Goal: Task Accomplishment & Management: Use online tool/utility

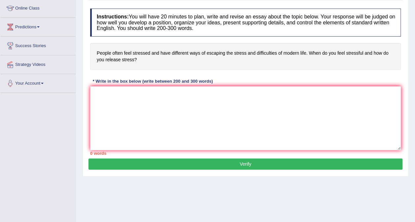
scroll to position [90, 0]
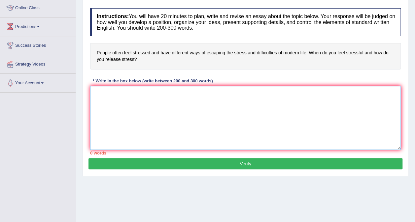
click at [127, 97] on textarea at bounding box center [245, 118] width 311 height 64
click at [94, 98] on textarea at bounding box center [245, 118] width 311 height 64
paste textarea "The expanding role of (essay topic) in contemporary life has generated extensiv…"
type textarea "The expanding role of (essay topic) in contemporary life has generated extensiv…"
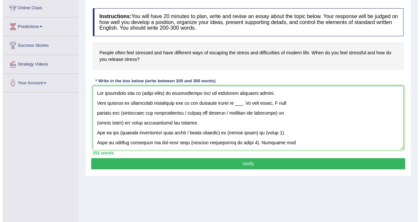
scroll to position [154, 0]
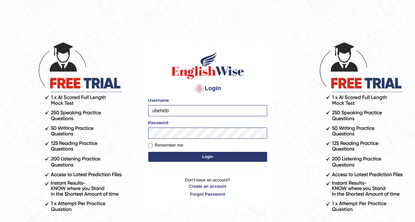
click at [198, 160] on button "Login" at bounding box center [207, 157] width 119 height 10
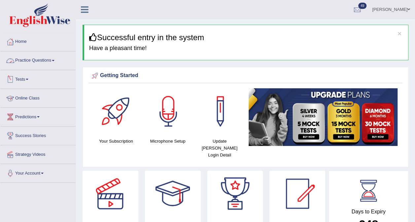
click at [48, 55] on link "Practice Questions" at bounding box center [37, 59] width 75 height 17
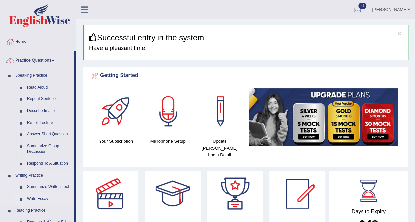
click at [36, 198] on link "Write Essay" at bounding box center [49, 199] width 50 height 12
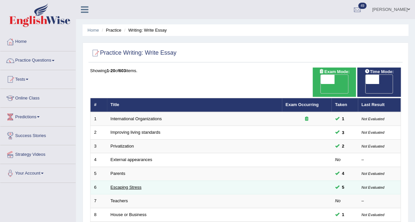
click at [124, 185] on link "Escaping Stress" at bounding box center [126, 187] width 31 height 5
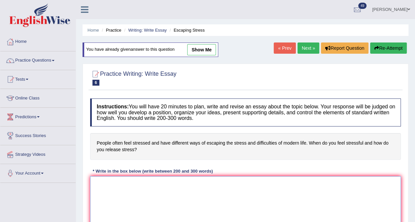
click at [97, 184] on textarea at bounding box center [245, 209] width 311 height 64
paste textarea "The expanding role of (essay topic) in contemporary life has generated extensiv…"
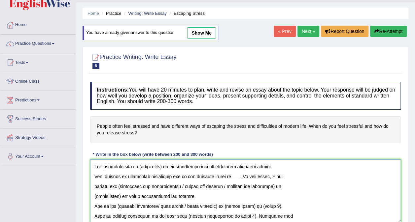
click at [139, 166] on textarea at bounding box center [245, 192] width 311 height 64
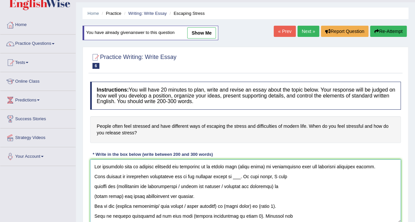
drag, startPoint x: 261, startPoint y: 165, endPoint x: 236, endPoint y: 166, distance: 25.1
click at [236, 166] on textarea at bounding box center [245, 192] width 311 height 64
drag, startPoint x: 279, startPoint y: 165, endPoint x: 235, endPoint y: 165, distance: 43.6
click at [235, 165] on textarea at bounding box center [245, 192] width 311 height 64
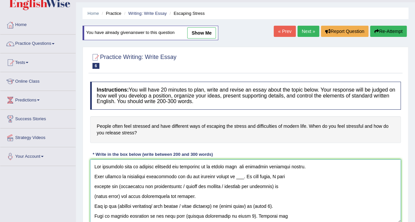
click at [95, 175] on textarea at bounding box center [245, 192] width 311 height 64
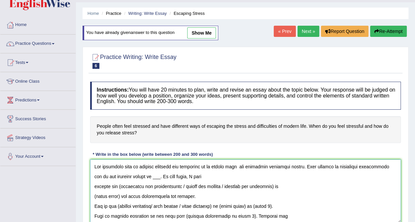
click at [145, 177] on textarea at bounding box center [245, 192] width 311 height 64
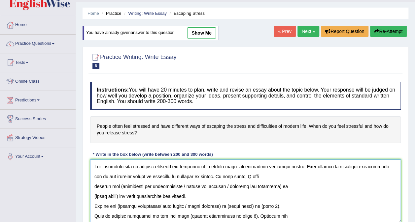
click at [97, 186] on textarea at bounding box center [245, 192] width 311 height 64
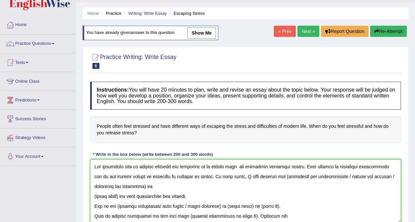
drag, startPoint x: 264, startPoint y: 177, endPoint x: 345, endPoint y: 182, distance: 81.1
click at [345, 182] on textarea at bounding box center [245, 192] width 311 height 64
drag, startPoint x: 265, startPoint y: 176, endPoint x: 382, endPoint y: 174, distance: 117.5
click at [382, 174] on textarea at bounding box center [245, 192] width 311 height 64
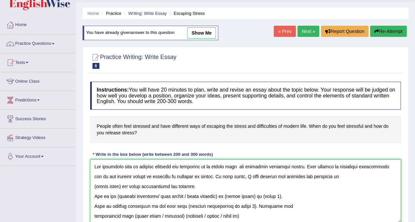
click at [123, 184] on textarea at bounding box center [245, 192] width 311 height 64
drag, startPoint x: 191, startPoint y: 195, endPoint x: 117, endPoint y: 197, distance: 75.0
click at [117, 197] on textarea at bounding box center [245, 192] width 311 height 64
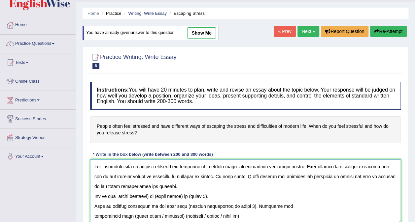
click at [151, 194] on textarea at bounding box center [245, 192] width 311 height 64
drag, startPoint x: 184, startPoint y: 196, endPoint x: 157, endPoint y: 198, distance: 26.8
click at [157, 198] on textarea at bounding box center [245, 192] width 311 height 64
click at [207, 196] on textarea at bounding box center [245, 192] width 311 height 64
click at [96, 206] on textarea at bounding box center [245, 192] width 311 height 64
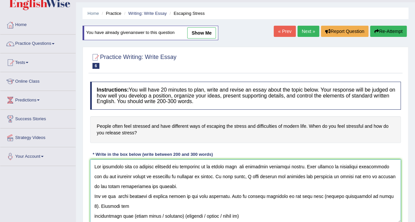
drag, startPoint x: 376, startPoint y: 193, endPoint x: 371, endPoint y: 194, distance: 4.7
click at [371, 194] on textarea at bounding box center [245, 192] width 311 height 64
drag, startPoint x: 373, startPoint y: 196, endPoint x: 311, endPoint y: 196, distance: 61.7
click at [311, 196] on textarea at bounding box center [245, 192] width 311 height 64
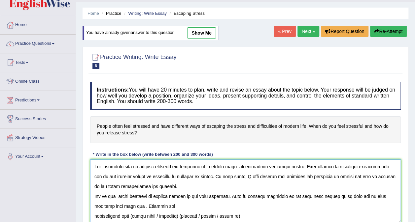
drag, startPoint x: 182, startPoint y: 213, endPoint x: 133, endPoint y: 215, distance: 48.9
click at [133, 215] on textarea at bounding box center [245, 192] width 311 height 64
drag, startPoint x: 193, startPoint y: 215, endPoint x: 148, endPoint y: 212, distance: 45.0
click at [148, 212] on textarea at bounding box center [245, 192] width 311 height 64
click at [94, 215] on textarea at bounding box center [245, 192] width 311 height 64
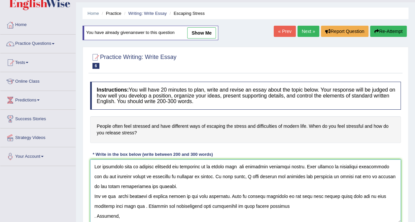
click at [294, 205] on textarea at bounding box center [245, 192] width 311 height 64
click at [95, 217] on textarea at bounding box center [245, 192] width 311 height 64
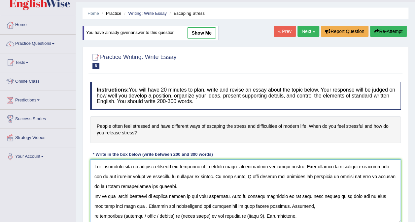
click at [143, 206] on textarea at bounding box center [245, 192] width 311 height 64
click at [280, 207] on textarea at bounding box center [245, 192] width 311 height 64
drag, startPoint x: 157, startPoint y: 215, endPoint x: 121, endPoint y: 216, distance: 36.0
click at [121, 216] on textarea at bounding box center [245, 192] width 311 height 64
click at [241, 215] on textarea at bounding box center [245, 192] width 311 height 64
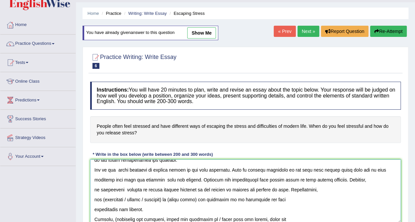
scroll to position [31, 0]
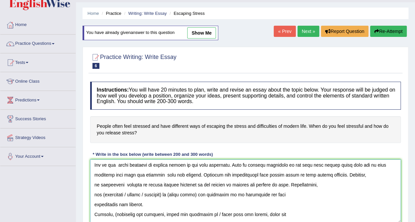
click at [92, 194] on textarea at bounding box center [245, 192] width 311 height 64
drag, startPoint x: 365, startPoint y: 182, endPoint x: 316, endPoint y: 182, distance: 48.9
click at [316, 182] on textarea at bounding box center [245, 192] width 311 height 64
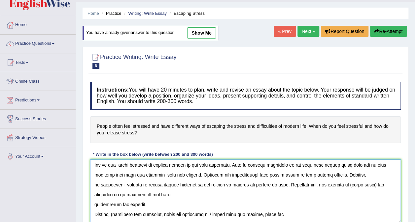
drag, startPoint x: 368, startPoint y: 186, endPoint x: 342, endPoint y: 186, distance: 26.4
click at [342, 186] on textarea at bounding box center [245, 192] width 311 height 64
click at [389, 185] on textarea at bounding box center [245, 192] width 311 height 64
click at [94, 205] on textarea at bounding box center [245, 192] width 311 height 64
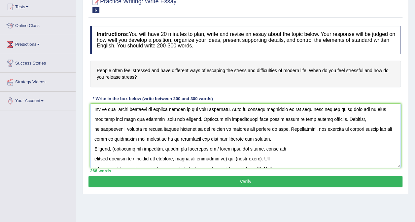
scroll to position [73, 0]
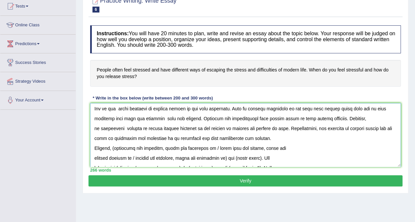
click at [262, 140] on textarea at bounding box center [245, 135] width 311 height 64
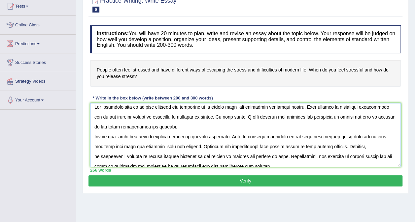
scroll to position [0, 0]
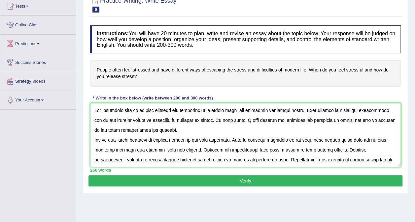
click at [171, 133] on textarea at bounding box center [245, 135] width 311 height 64
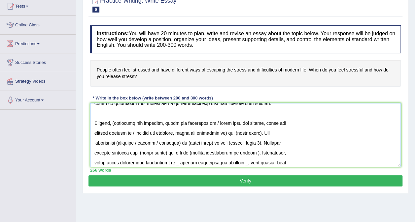
scroll to position [79, 0]
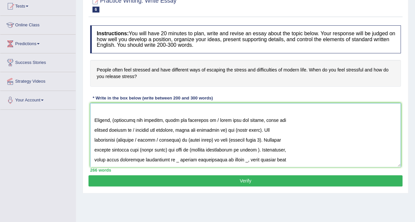
drag, startPoint x: 114, startPoint y: 120, endPoint x: 135, endPoint y: 130, distance: 23.3
click at [135, 130] on textarea at bounding box center [245, 135] width 311 height 64
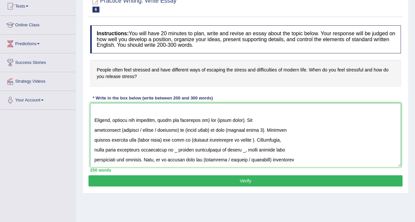
scroll to position [69, 0]
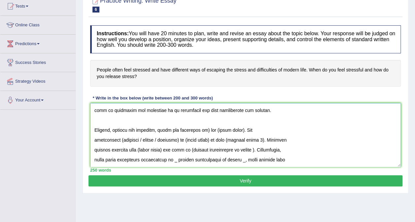
click at [204, 128] on textarea at bounding box center [245, 135] width 311 height 64
drag, startPoint x: 238, startPoint y: 130, endPoint x: 212, endPoint y: 129, distance: 25.8
click at [212, 129] on textarea at bounding box center [245, 135] width 311 height 64
click at [93, 139] on textarea at bounding box center [245, 135] width 311 height 64
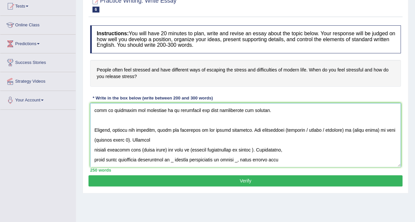
drag, startPoint x: 326, startPoint y: 129, endPoint x: 285, endPoint y: 130, distance: 41.6
click at [285, 130] on textarea at bounding box center [245, 135] width 311 height 64
drag, startPoint x: 336, startPoint y: 129, endPoint x: 310, endPoint y: 130, distance: 26.1
click at [310, 130] on textarea at bounding box center [245, 135] width 311 height 64
drag, startPoint x: 390, startPoint y: 129, endPoint x: 357, endPoint y: 132, distance: 33.8
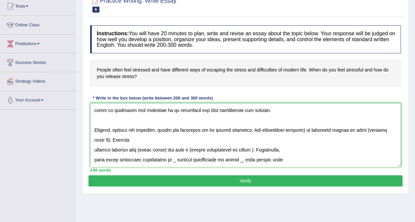
click at [357, 132] on textarea at bounding box center [245, 135] width 311 height 64
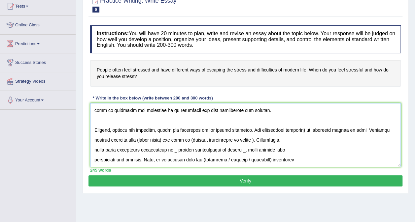
click at [302, 128] on textarea at bounding box center [245, 135] width 311 height 64
click at [354, 128] on textarea at bounding box center [245, 135] width 311 height 64
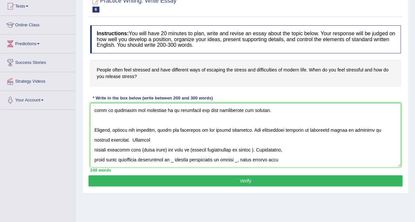
click at [92, 150] on textarea at bounding box center [245, 135] width 311 height 64
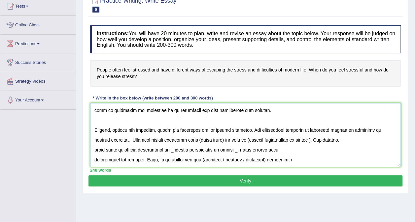
drag, startPoint x: 208, startPoint y: 139, endPoint x: 183, endPoint y: 139, distance: 24.8
click at [183, 139] on textarea at bounding box center [245, 135] width 311 height 64
click at [221, 7] on div at bounding box center [245, 4] width 311 height 20
drag, startPoint x: 254, startPoint y: 139, endPoint x: 226, endPoint y: 140, distance: 27.7
click at [226, 140] on textarea at bounding box center [245, 135] width 311 height 64
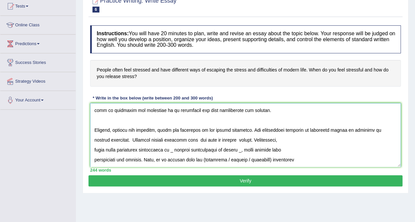
click at [94, 149] on textarea at bounding box center [245, 135] width 311 height 64
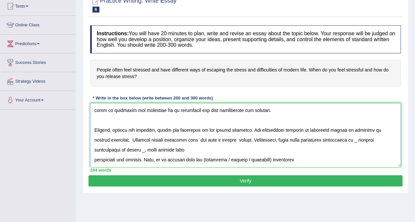
click at [347, 140] on textarea at bounding box center [245, 135] width 311 height 64
drag, startPoint x: 160, startPoint y: 150, endPoint x: 91, endPoint y: 147, distance: 69.4
click at [91, 147] on textarea at bounding box center [245, 135] width 311 height 64
click at [94, 158] on textarea at bounding box center [245, 135] width 311 height 64
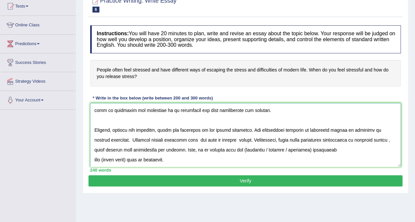
drag, startPoint x: 273, startPoint y: 151, endPoint x: 226, endPoint y: 147, distance: 47.0
click at [226, 147] on textarea at bounding box center [245, 135] width 311 height 64
drag, startPoint x: 271, startPoint y: 149, endPoint x: 224, endPoint y: 151, distance: 46.6
click at [224, 151] on textarea at bounding box center [245, 135] width 311 height 64
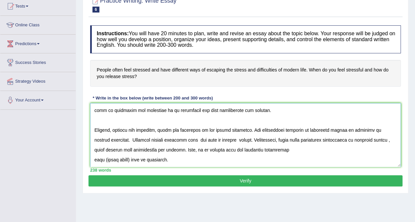
click at [93, 158] on textarea at bounding box center [245, 135] width 311 height 64
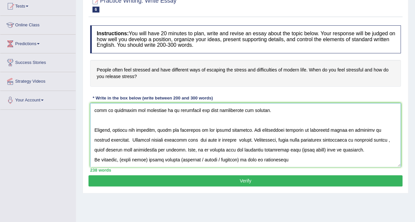
drag, startPoint x: 303, startPoint y: 148, endPoint x: 279, endPoint y: 151, distance: 24.2
click at [279, 151] on textarea at bounding box center [245, 135] width 311 height 64
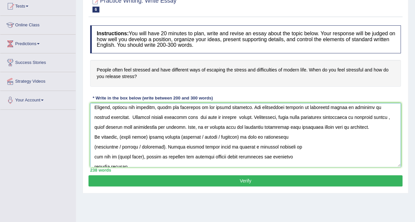
scroll to position [93, 0]
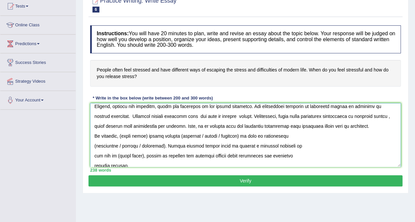
drag, startPoint x: 148, startPoint y: 135, endPoint x: 121, endPoint y: 135, distance: 26.4
click at [121, 135] on textarea at bounding box center [245, 135] width 311 height 64
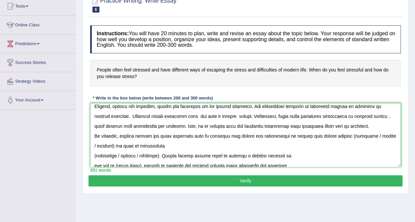
drag, startPoint x: 360, startPoint y: 135, endPoint x: 339, endPoint y: 138, distance: 21.0
click at [339, 138] on textarea at bounding box center [245, 135] width 311 height 64
click at [339, 137] on textarea at bounding box center [245, 135] width 311 height 64
drag, startPoint x: 339, startPoint y: 137, endPoint x: 383, endPoint y: 135, distance: 43.6
click at [383, 135] on textarea at bounding box center [245, 135] width 311 height 64
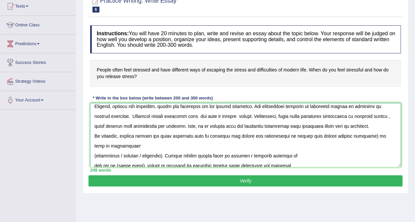
click at [360, 135] on textarea at bounding box center [245, 135] width 311 height 64
click at [95, 152] on textarea at bounding box center [245, 135] width 311 height 64
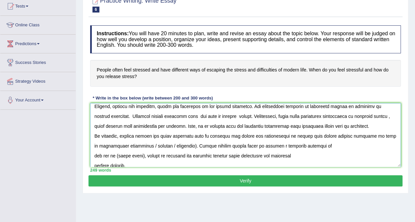
drag, startPoint x: 161, startPoint y: 145, endPoint x: 117, endPoint y: 147, distance: 44.3
click at [117, 147] on textarea at bounding box center [245, 135] width 311 height 64
click at [94, 155] on textarea at bounding box center [245, 135] width 311 height 64
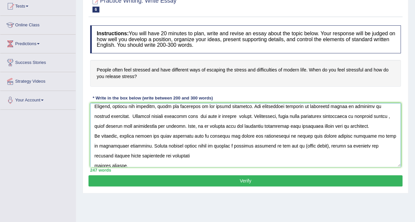
click at [265, 145] on textarea at bounding box center [245, 135] width 311 height 64
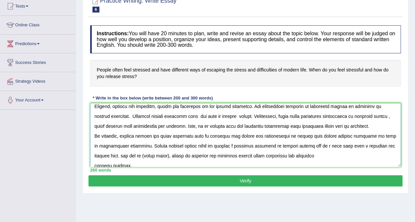
drag, startPoint x: 150, startPoint y: 154, endPoint x: 100, endPoint y: 158, distance: 50.0
click at [100, 158] on textarea at bounding box center [245, 135] width 311 height 64
click at [92, 163] on textarea at bounding box center [245, 135] width 311 height 64
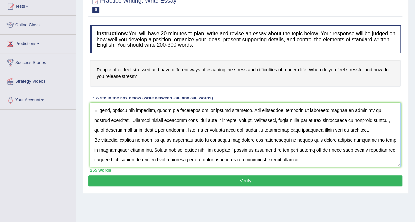
scroll to position [89, 0]
type textarea "The expanding role of feeling stressed and releasing it in modern life has gene…"
click at [241, 177] on button "Verify" at bounding box center [245, 181] width 314 height 11
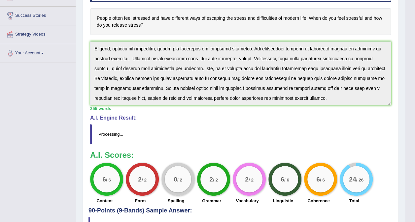
scroll to position [124, 0]
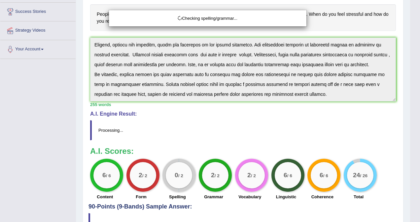
drag, startPoint x: 420, startPoint y: 97, endPoint x: 420, endPoint y: 183, distance: 86.2
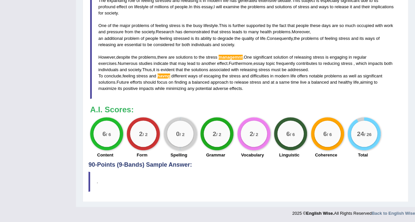
scroll to position [0, 0]
